Goal: Transaction & Acquisition: Purchase product/service

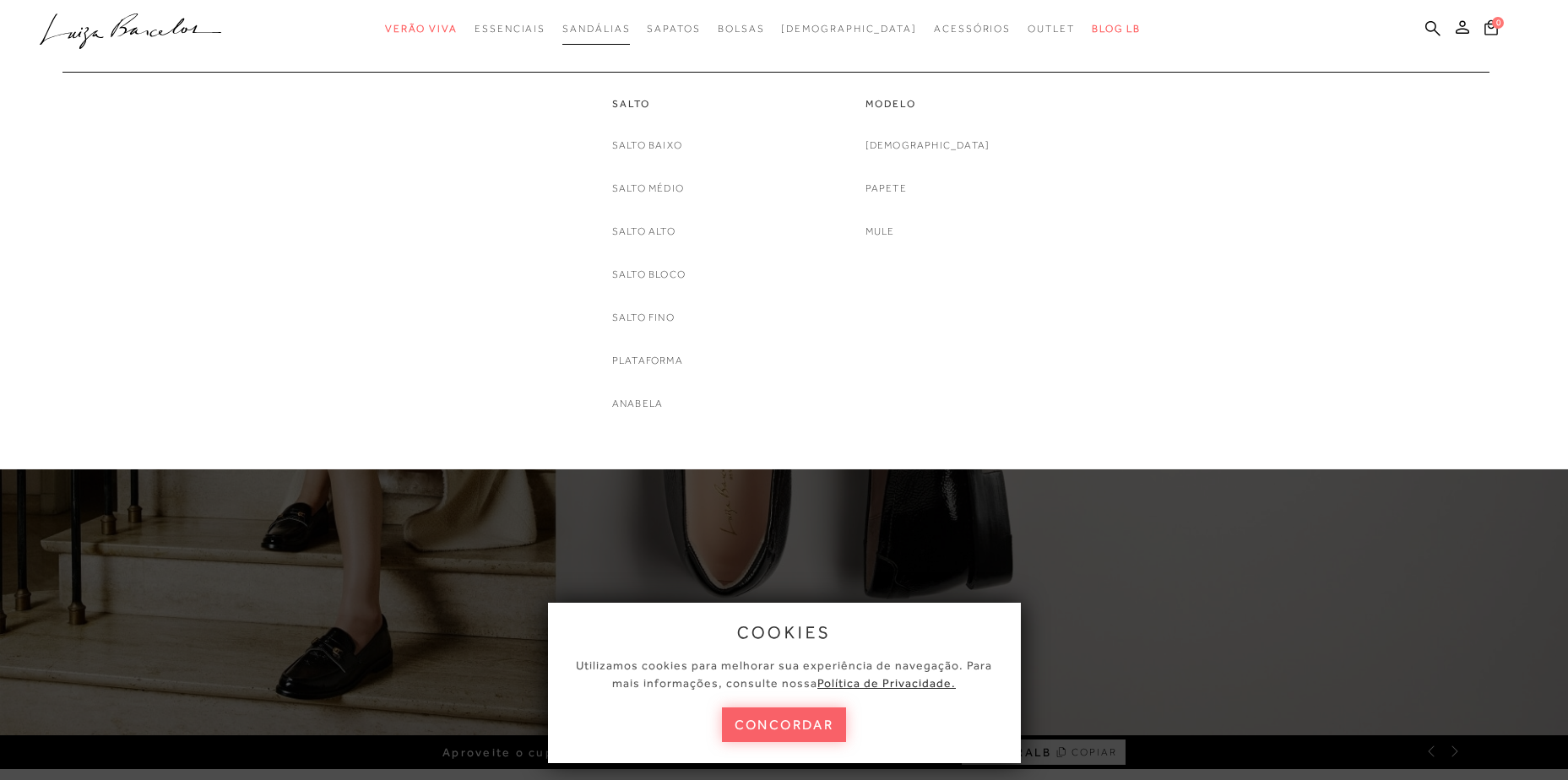
click at [622, 28] on span "Sandálias" at bounding box center [596, 28] width 67 height 12
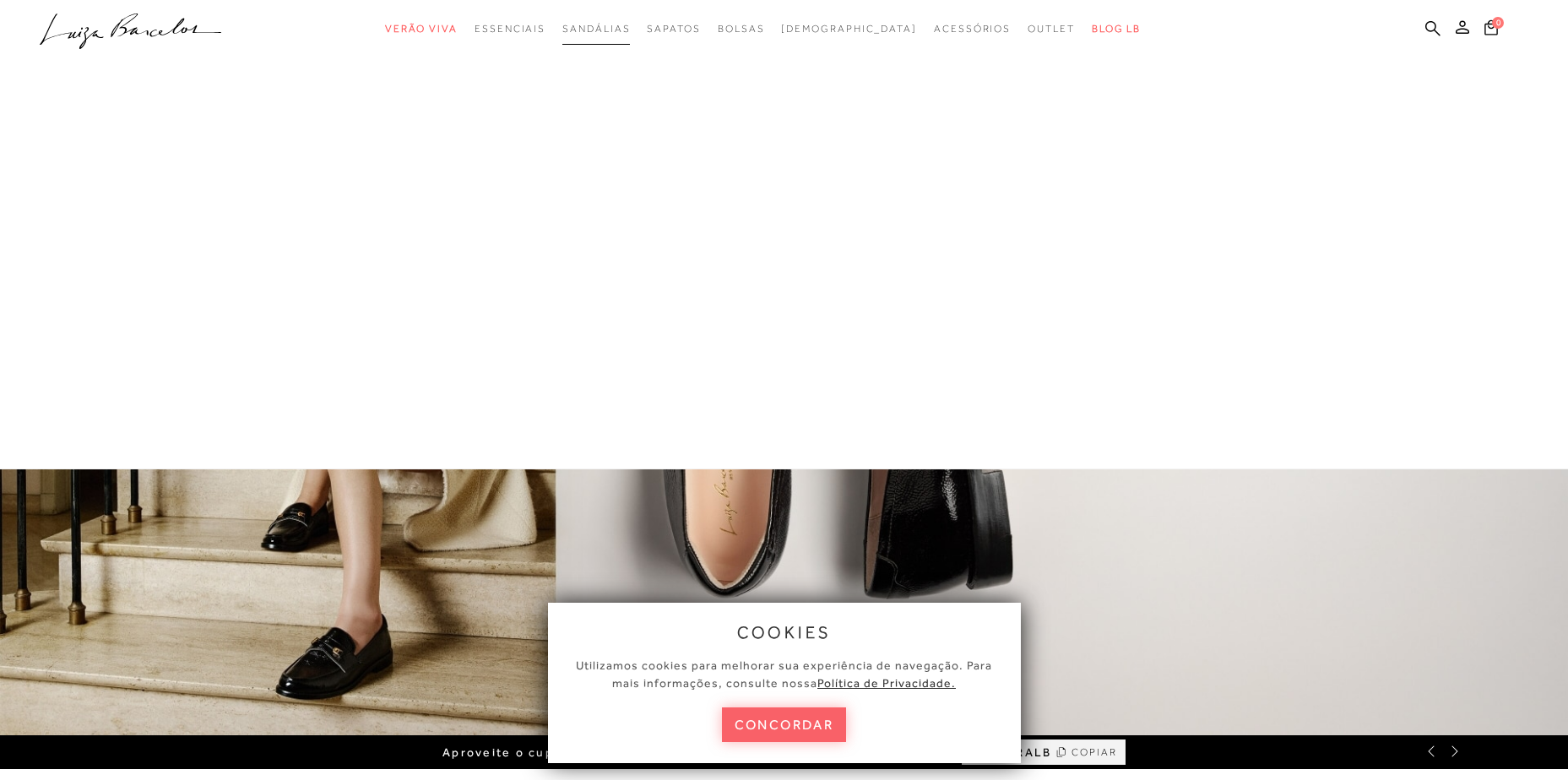
click at [622, 28] on span "Sandálias" at bounding box center [596, 28] width 67 height 12
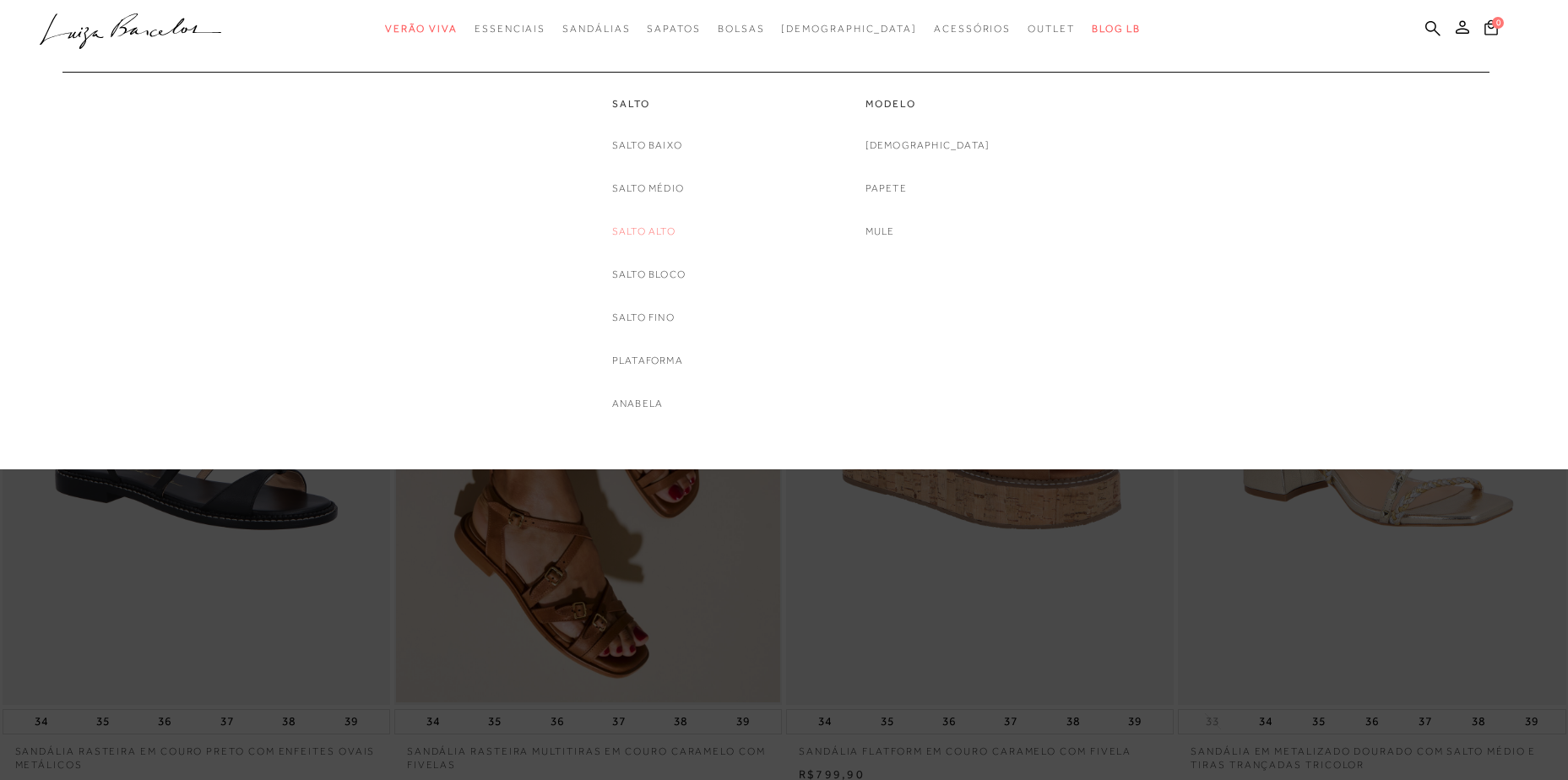
click at [623, 231] on link "Salto Alto" at bounding box center [644, 232] width 64 height 18
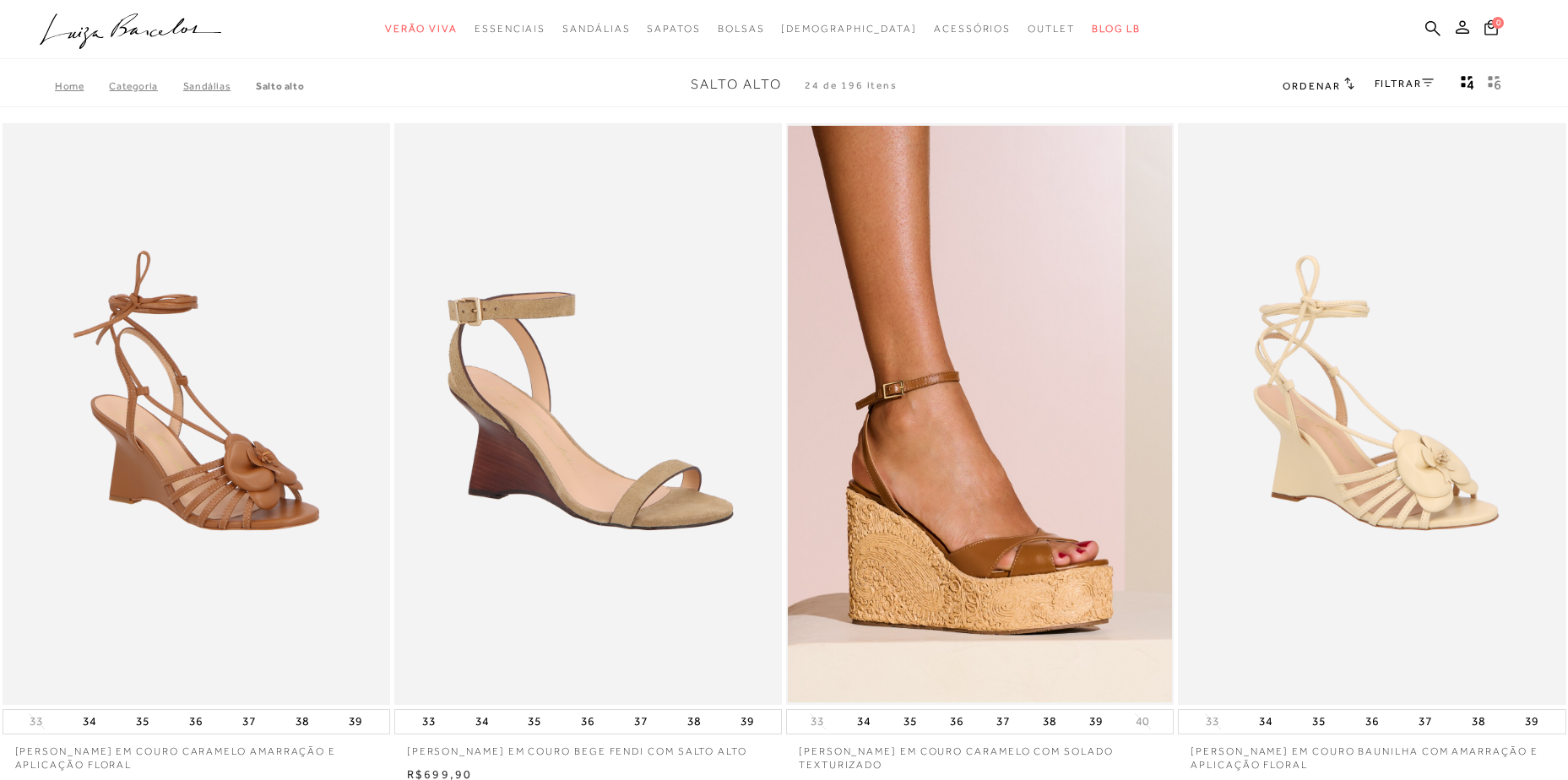
click at [1401, 81] on link "FILTRAR" at bounding box center [1404, 84] width 59 height 12
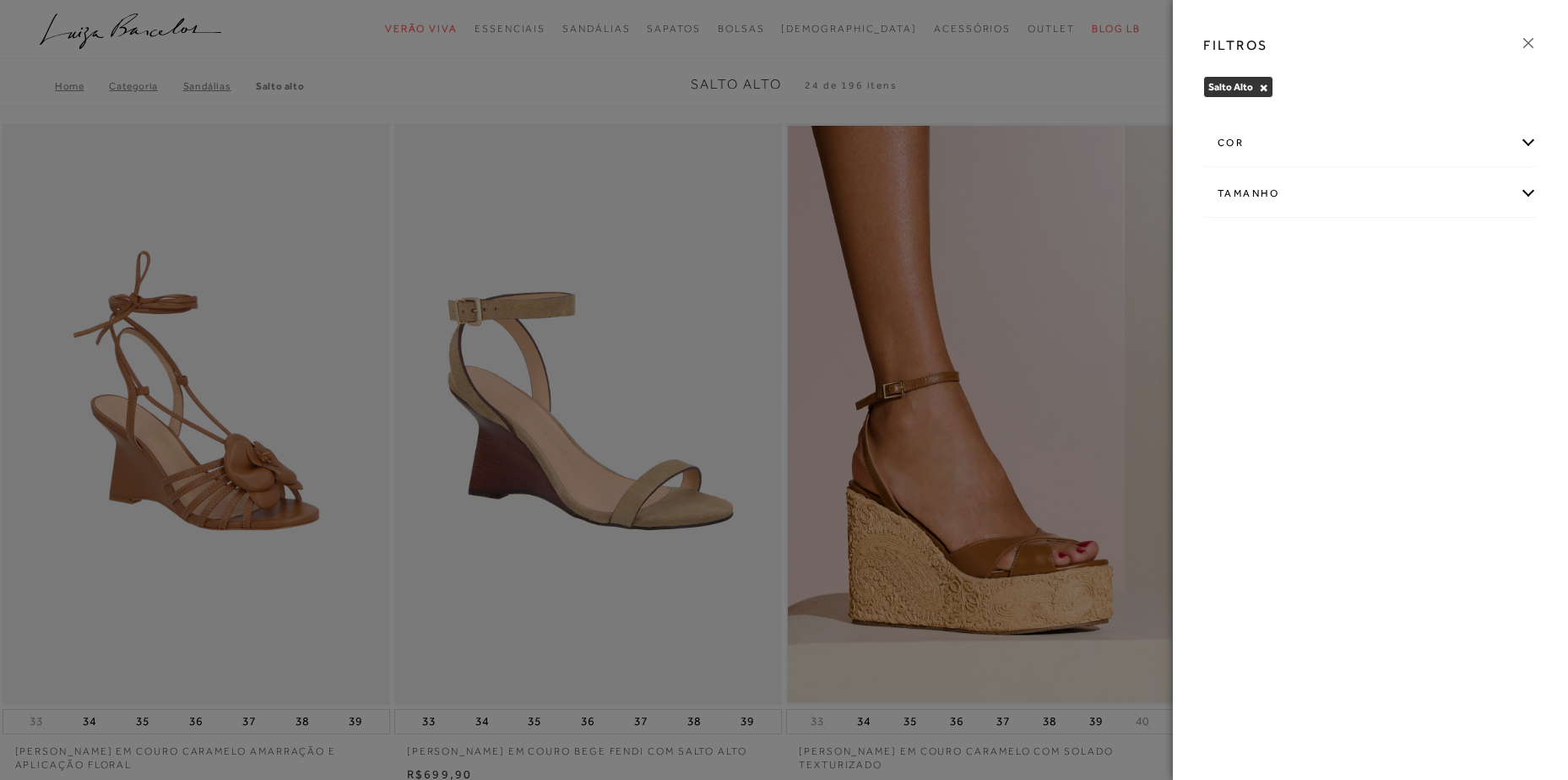
click at [1267, 188] on div "Tamanho" at bounding box center [1370, 193] width 332 height 44
click at [1393, 251] on label "36" at bounding box center [1378, 249] width 39 height 36
click at [1373, 251] on input "36" at bounding box center [1365, 251] width 17 height 17
checkbox input "true"
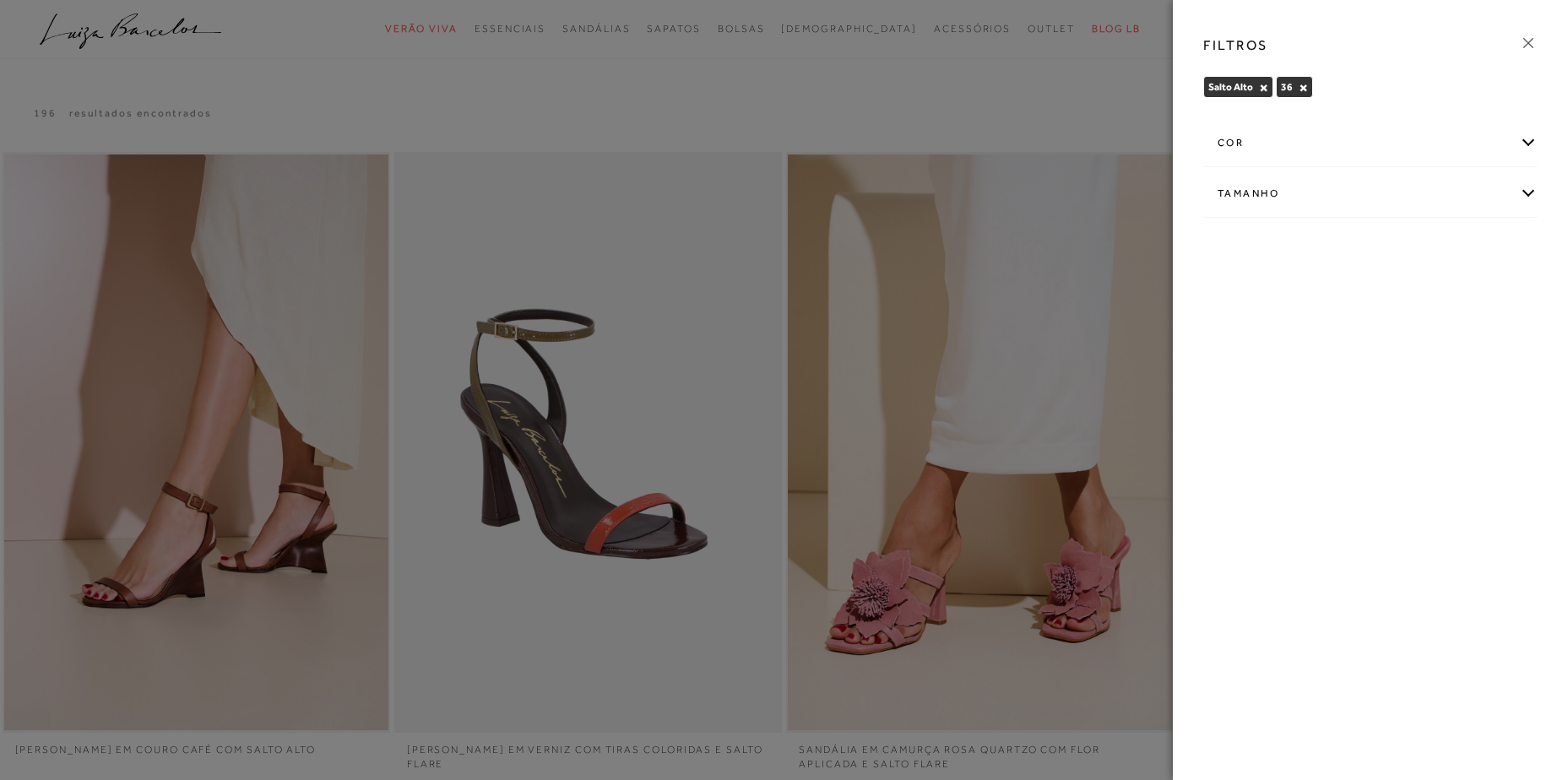
click at [1109, 83] on div at bounding box center [784, 390] width 1568 height 780
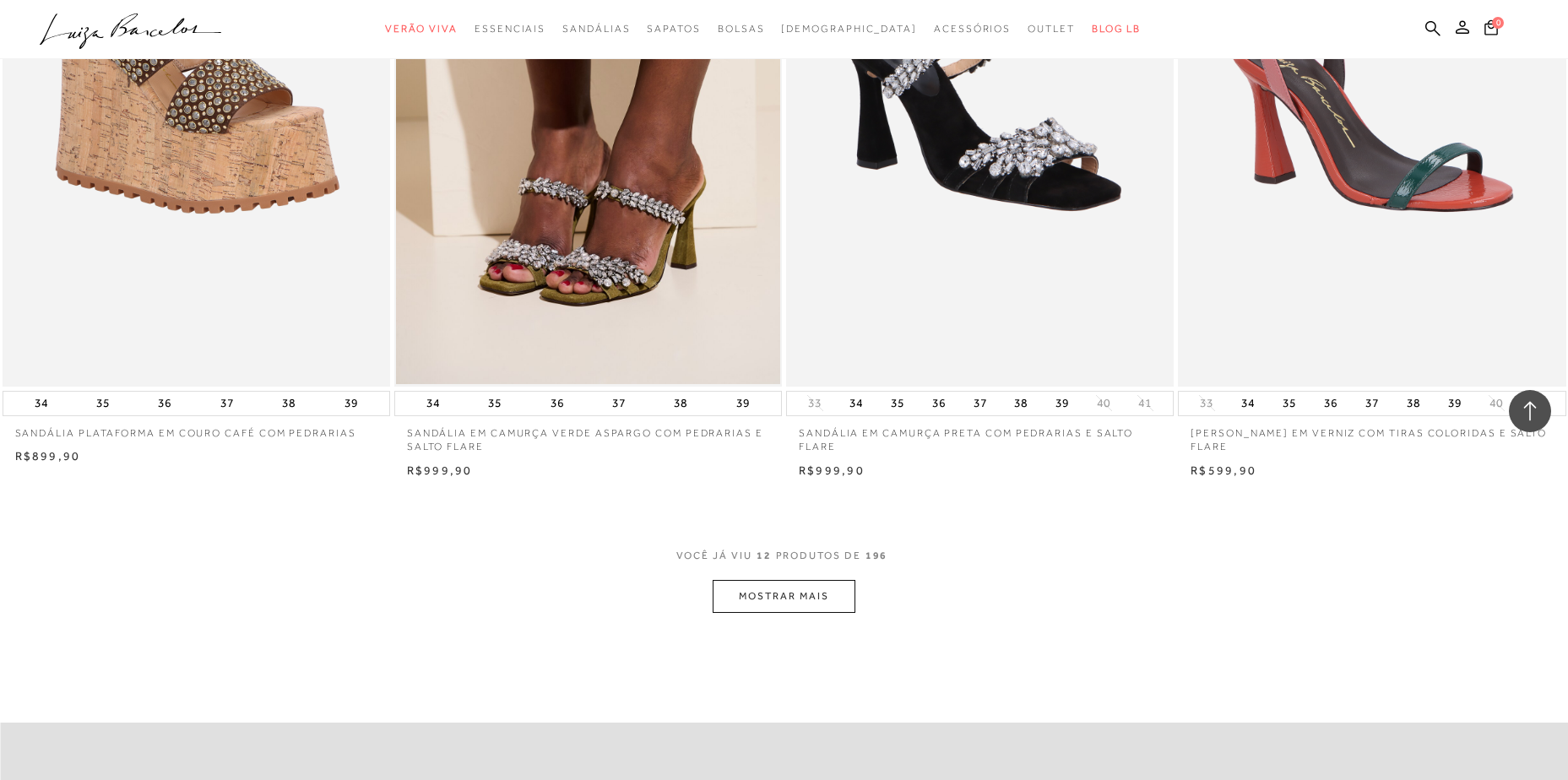
scroll to position [1858, 0]
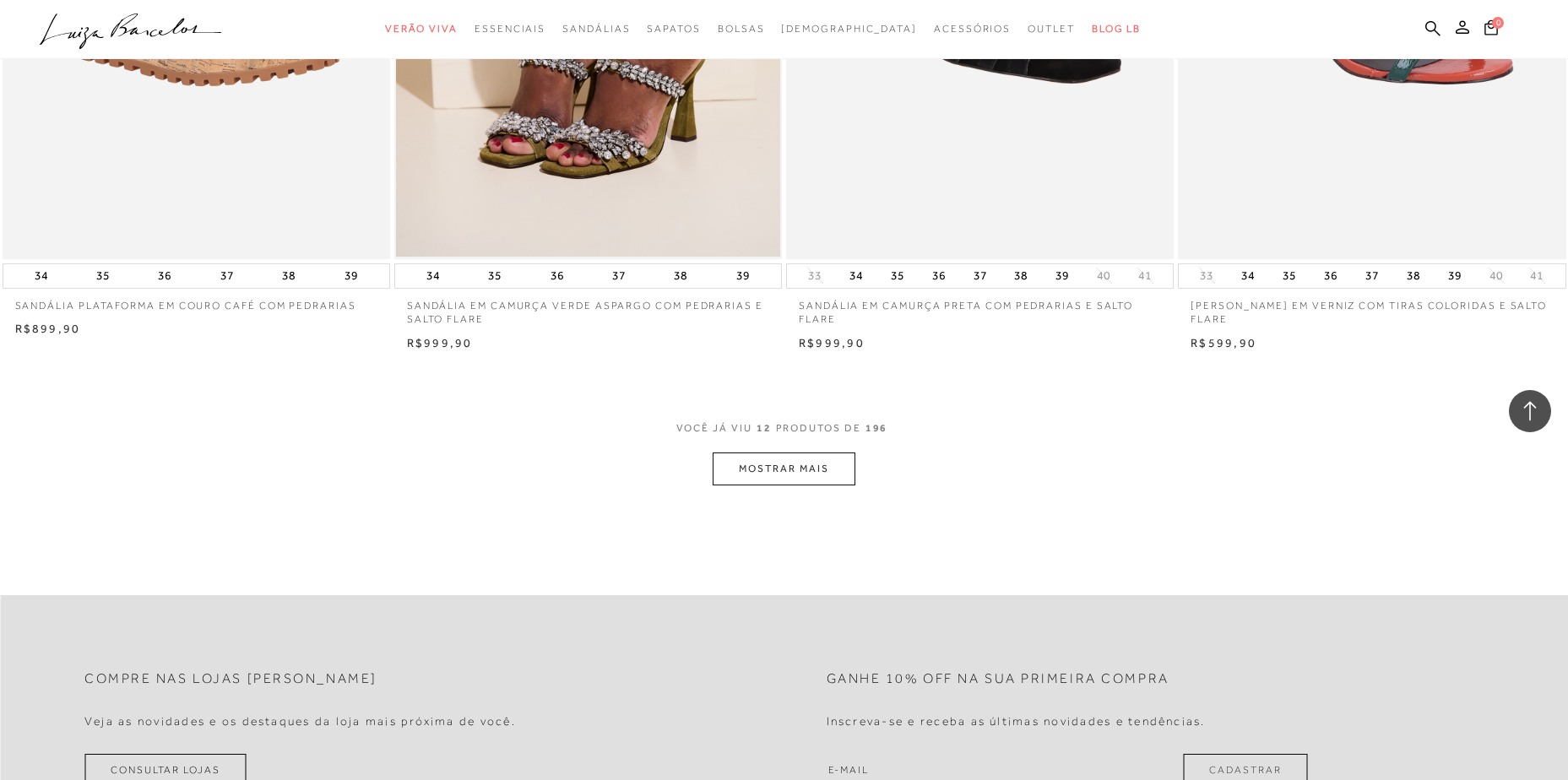
click at [764, 468] on button "MOSTRAR MAIS" at bounding box center [784, 469] width 142 height 33
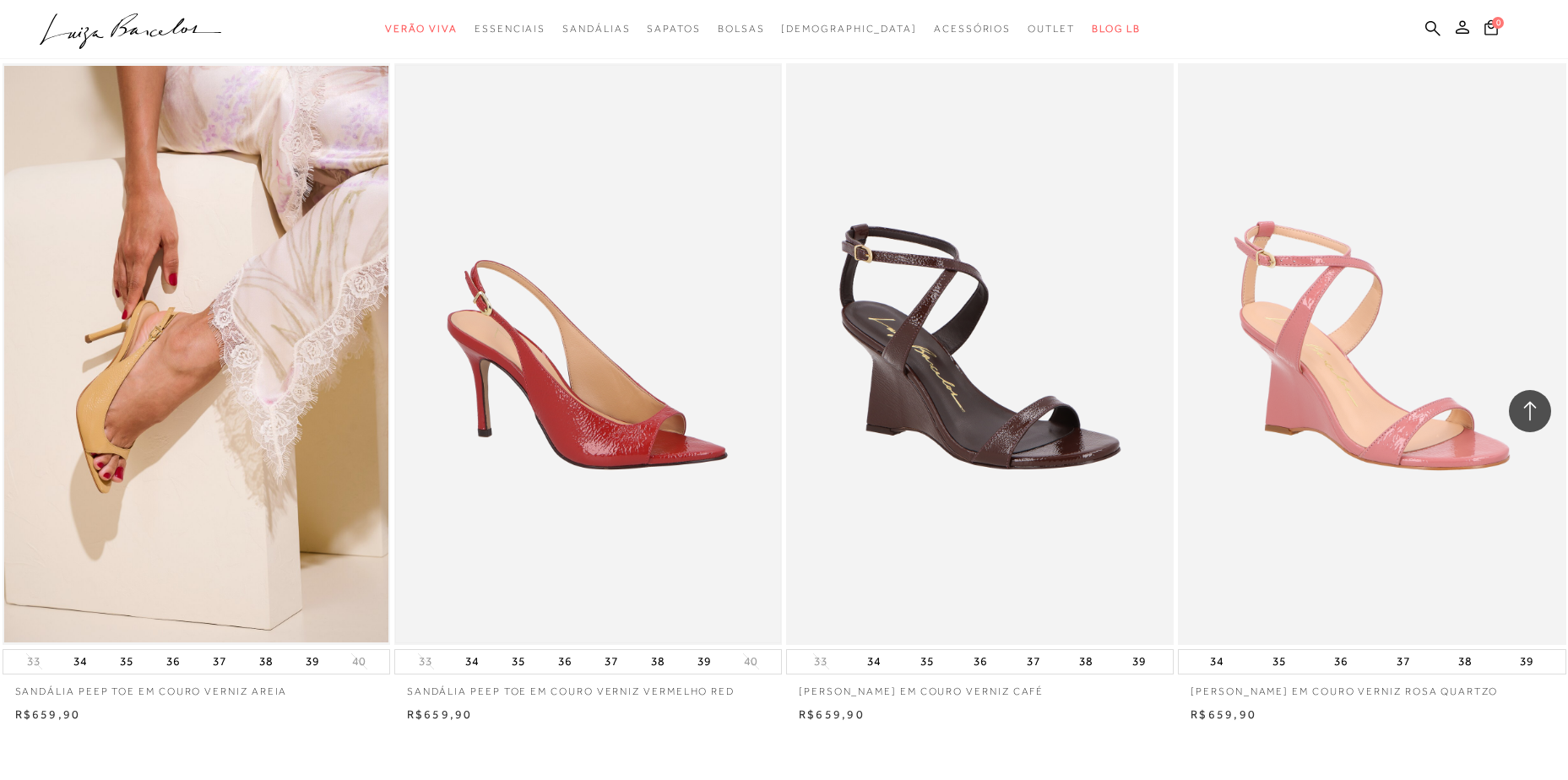
scroll to position [3800, 0]
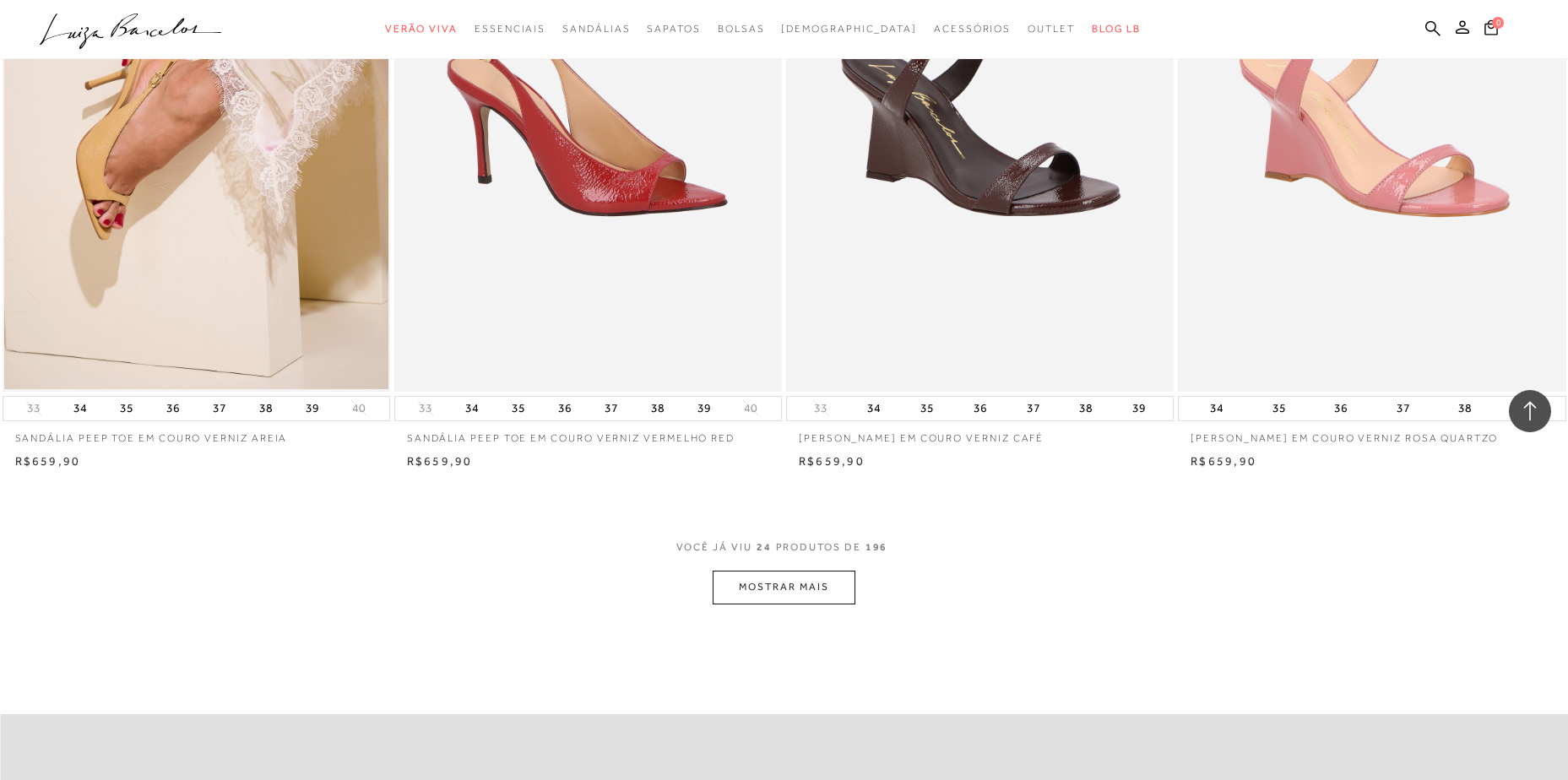
click at [774, 592] on button "MOSTRAR MAIS" at bounding box center [784, 587] width 142 height 33
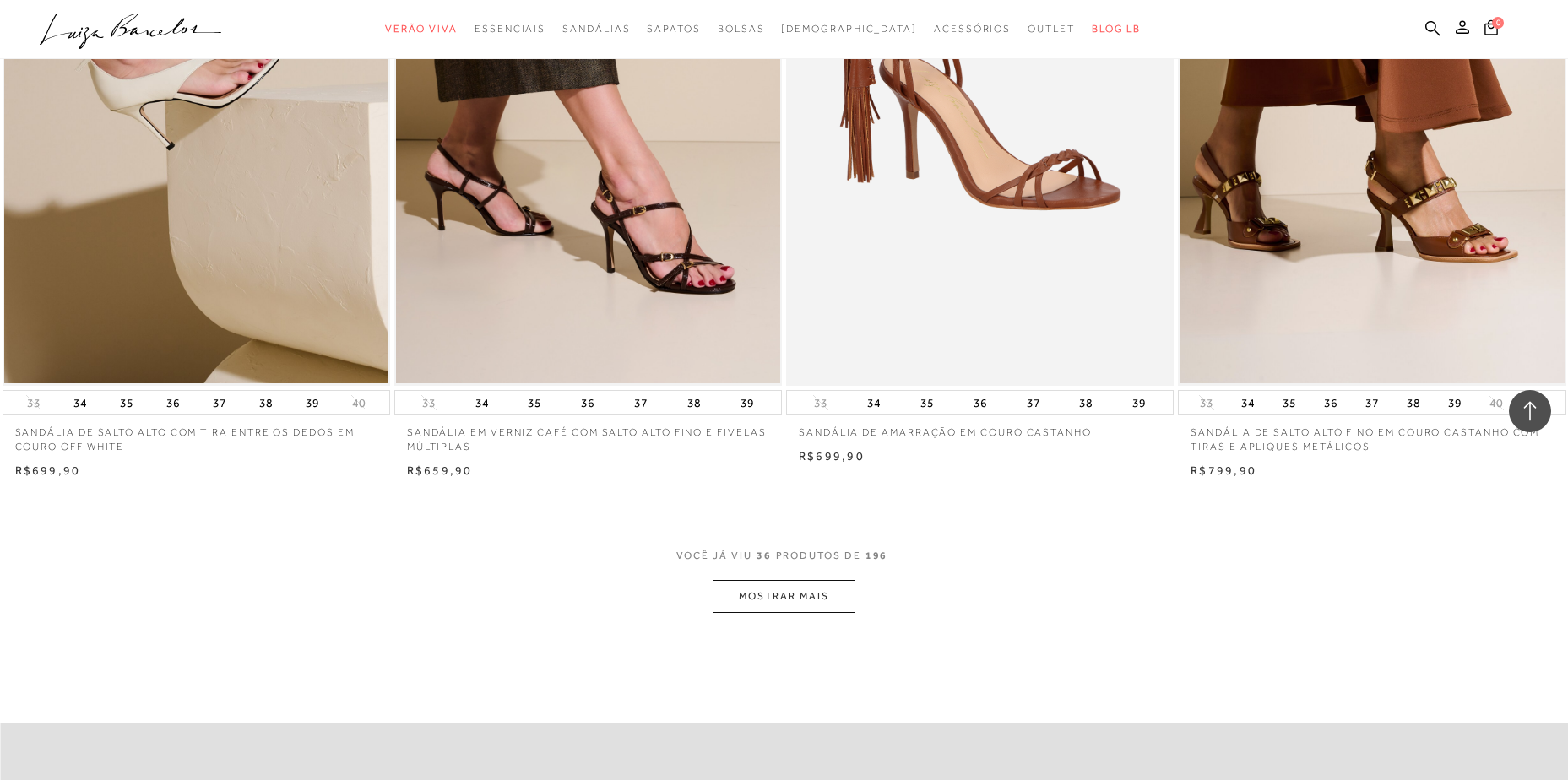
scroll to position [5997, 0]
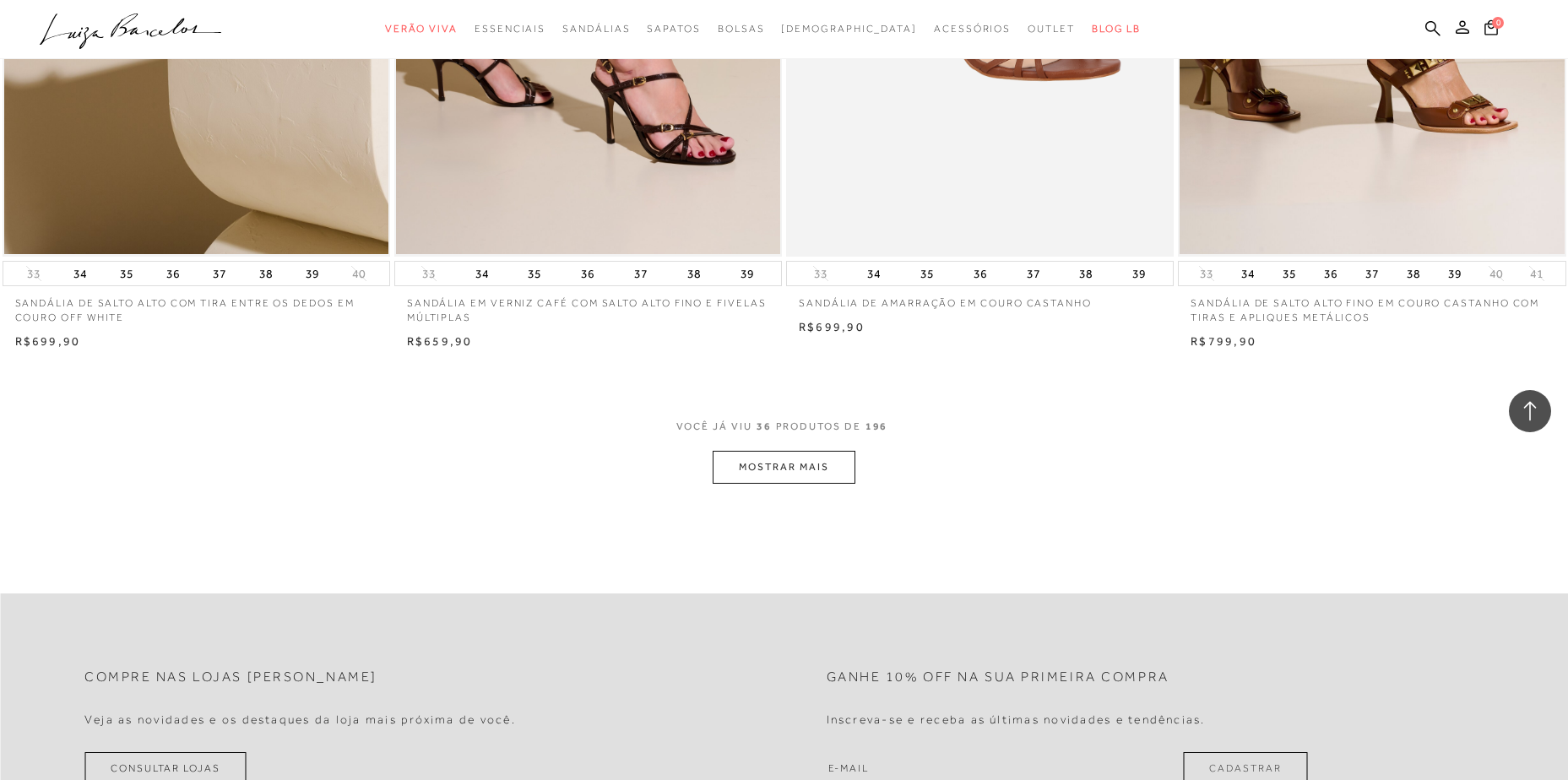
click at [774, 454] on button "MOSTRAR MAIS" at bounding box center [784, 468] width 142 height 33
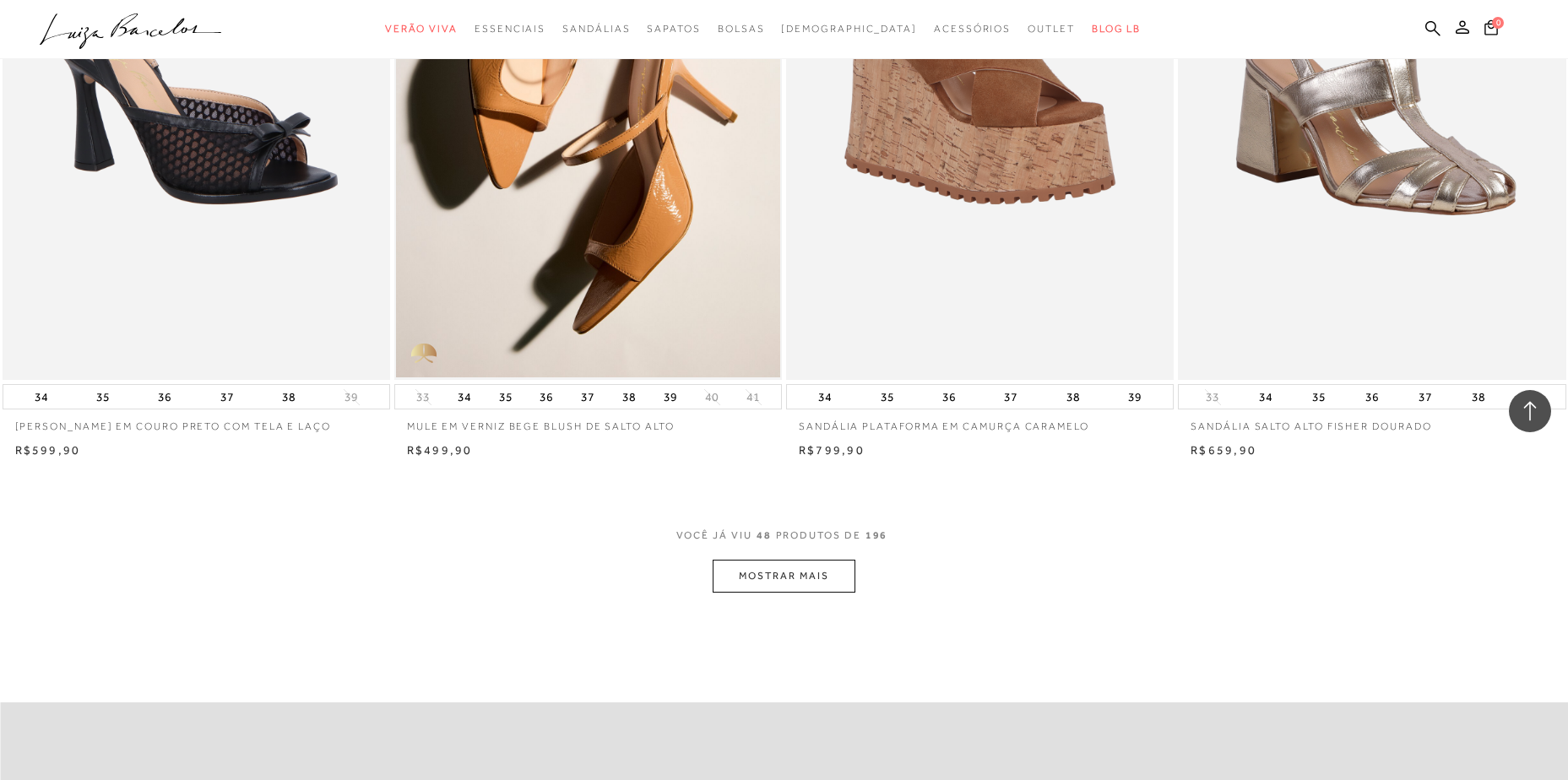
scroll to position [8108, 0]
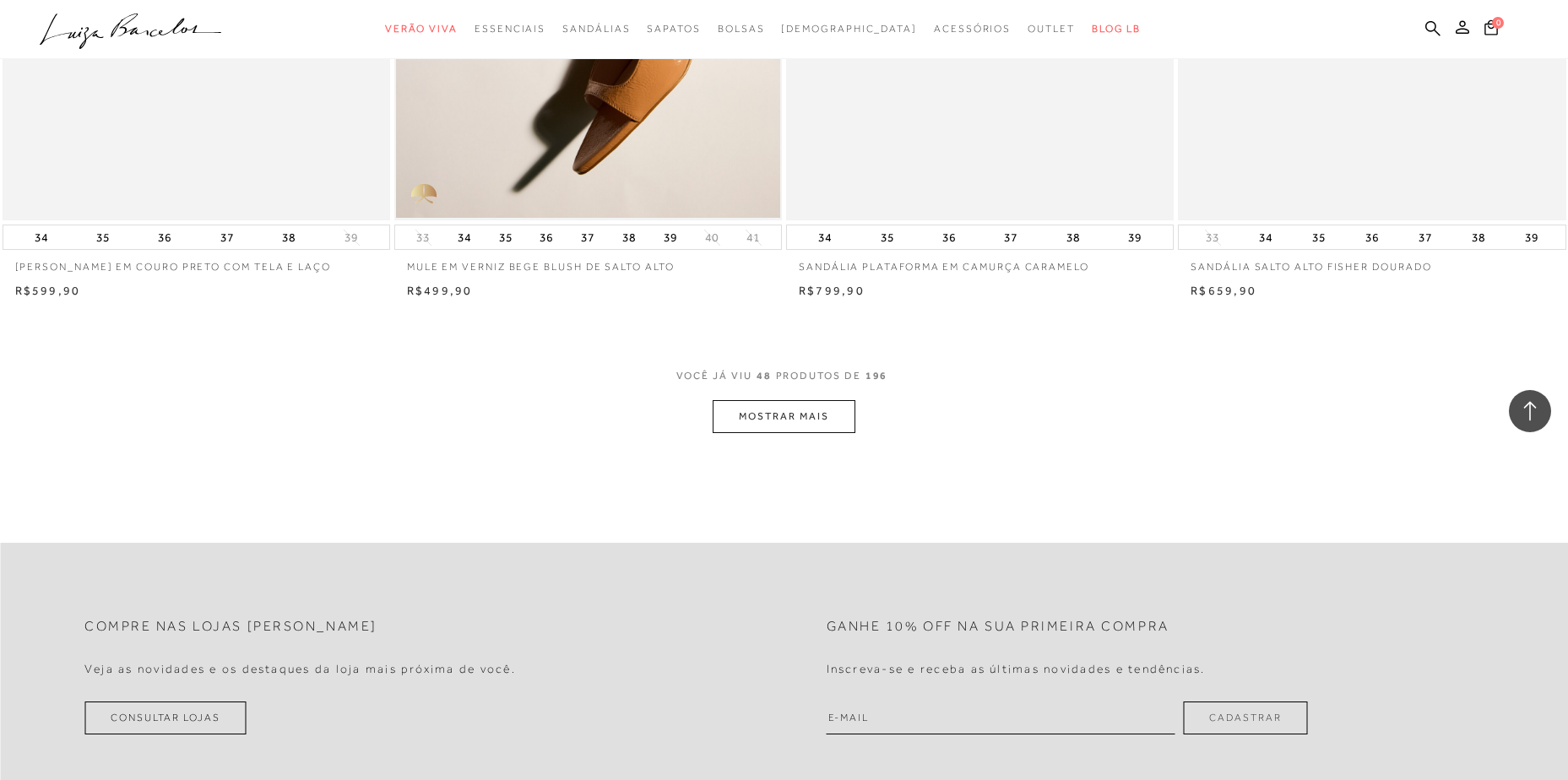
click at [779, 411] on button "MOSTRAR MAIS" at bounding box center [784, 417] width 142 height 33
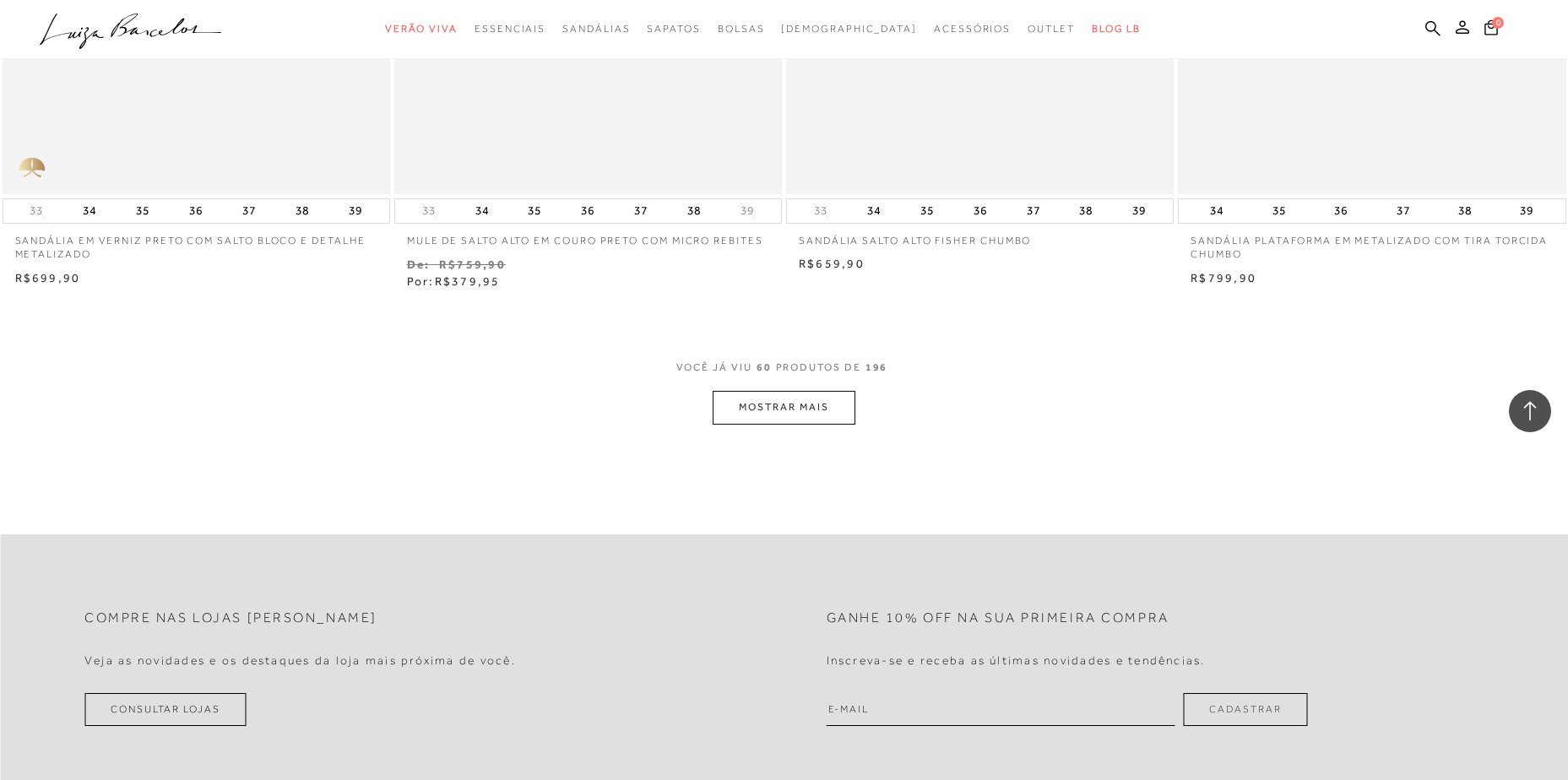
scroll to position [10219, 0]
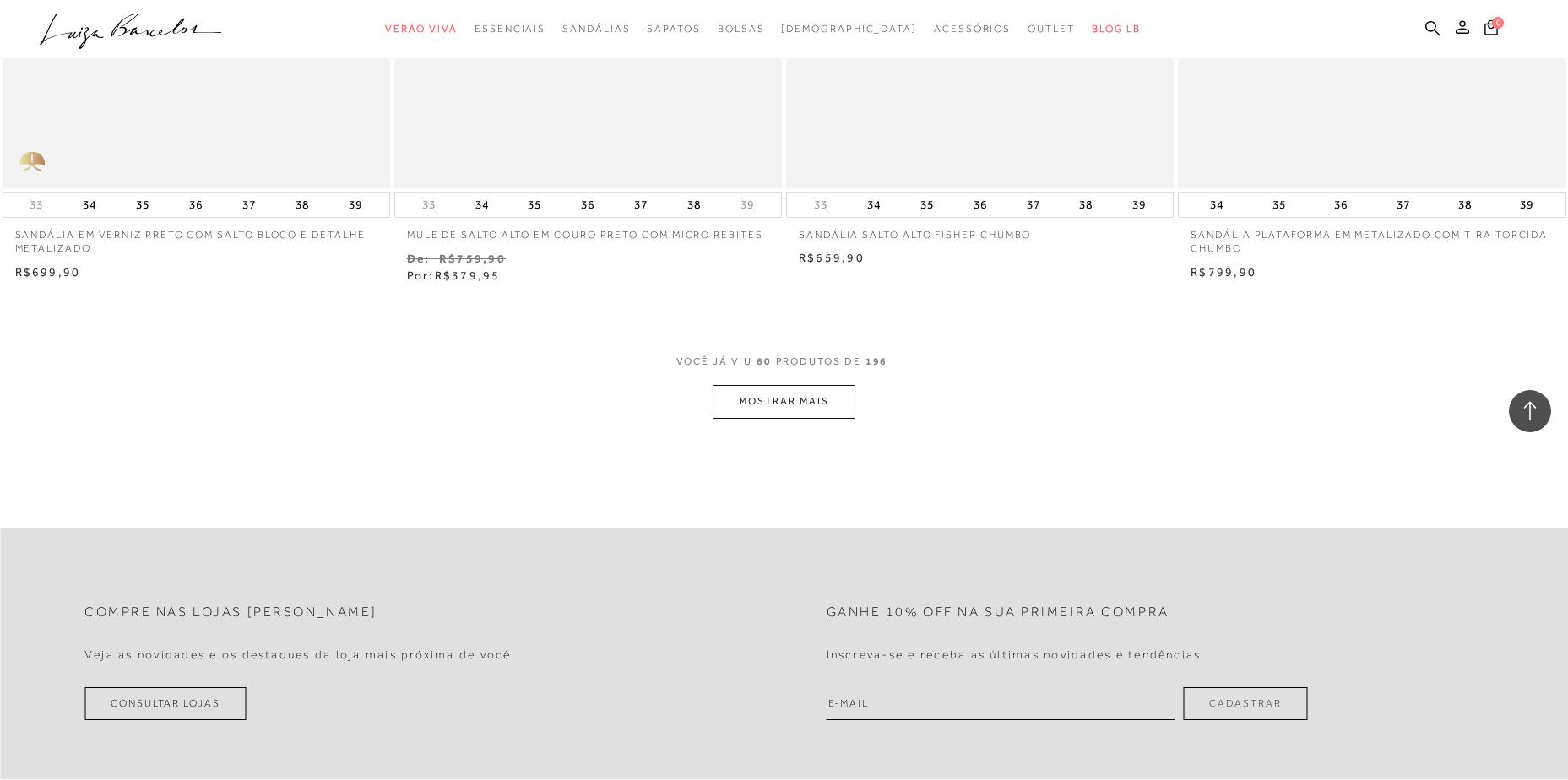
click at [788, 386] on button "MOSTRAR MAIS" at bounding box center [784, 401] width 142 height 33
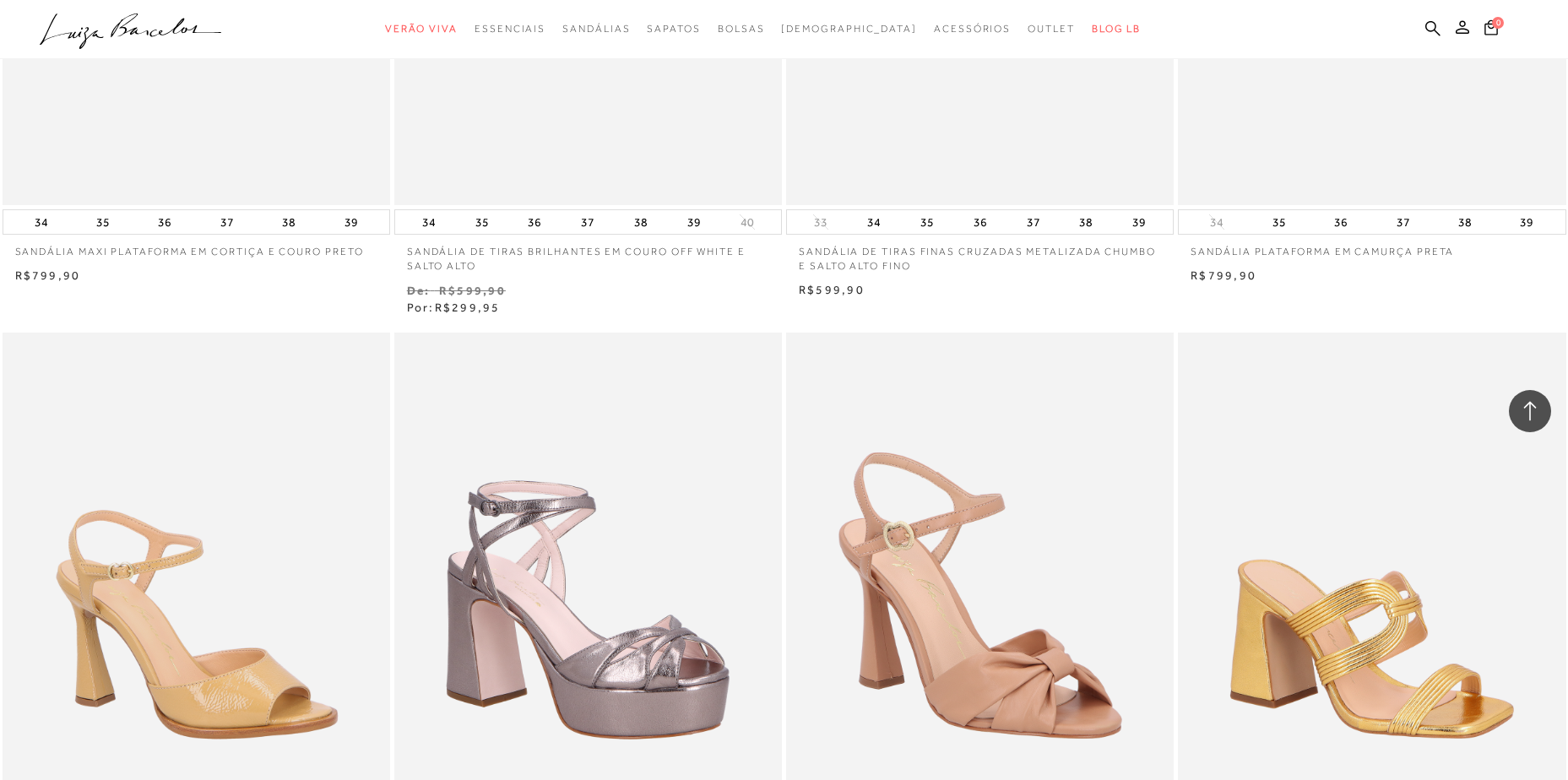
scroll to position [11823, 0]
